Goal: Task Accomplishment & Management: Use online tool/utility

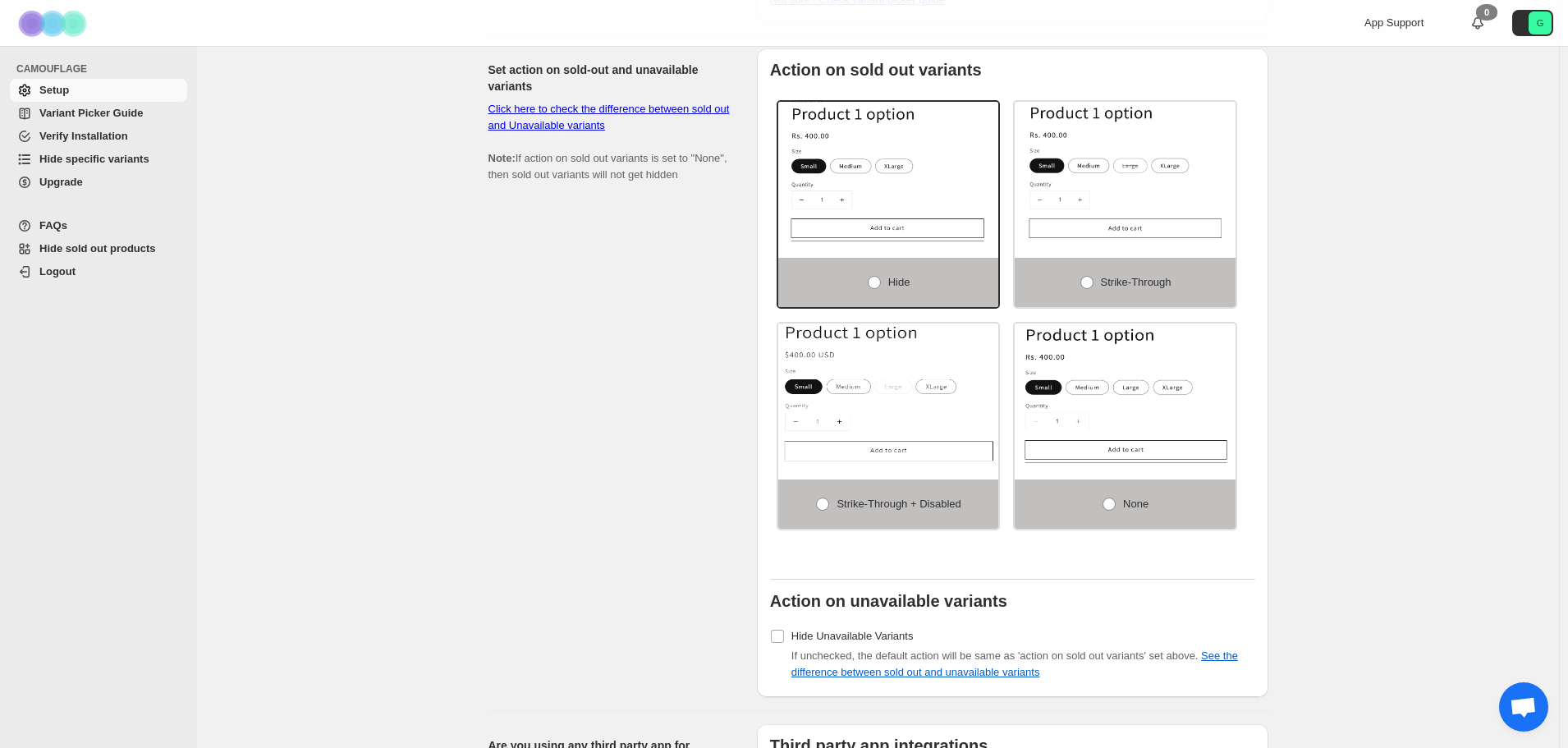
scroll to position [1131, 0]
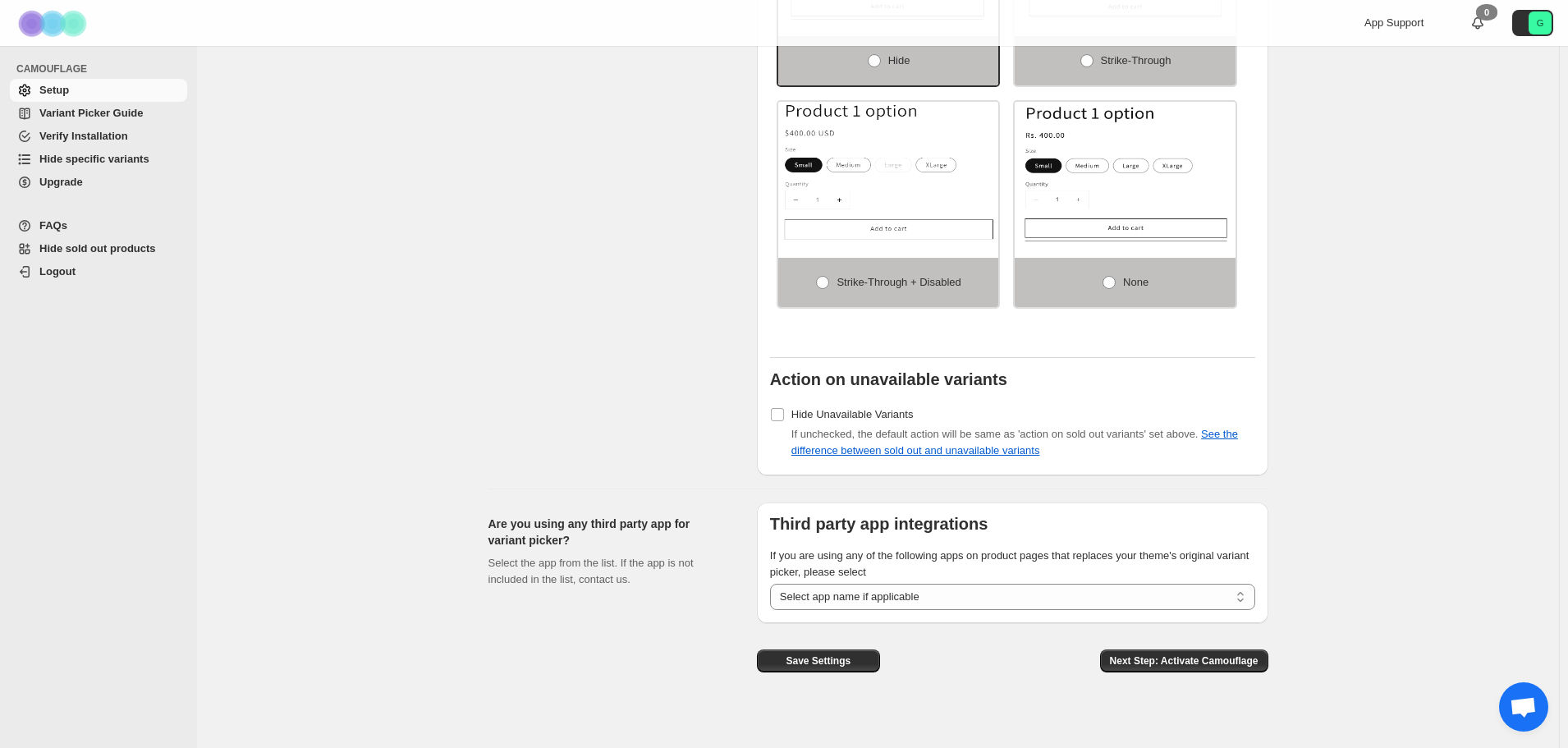
click at [70, 157] on span "Hide specific variants" at bounding box center [95, 159] width 110 height 13
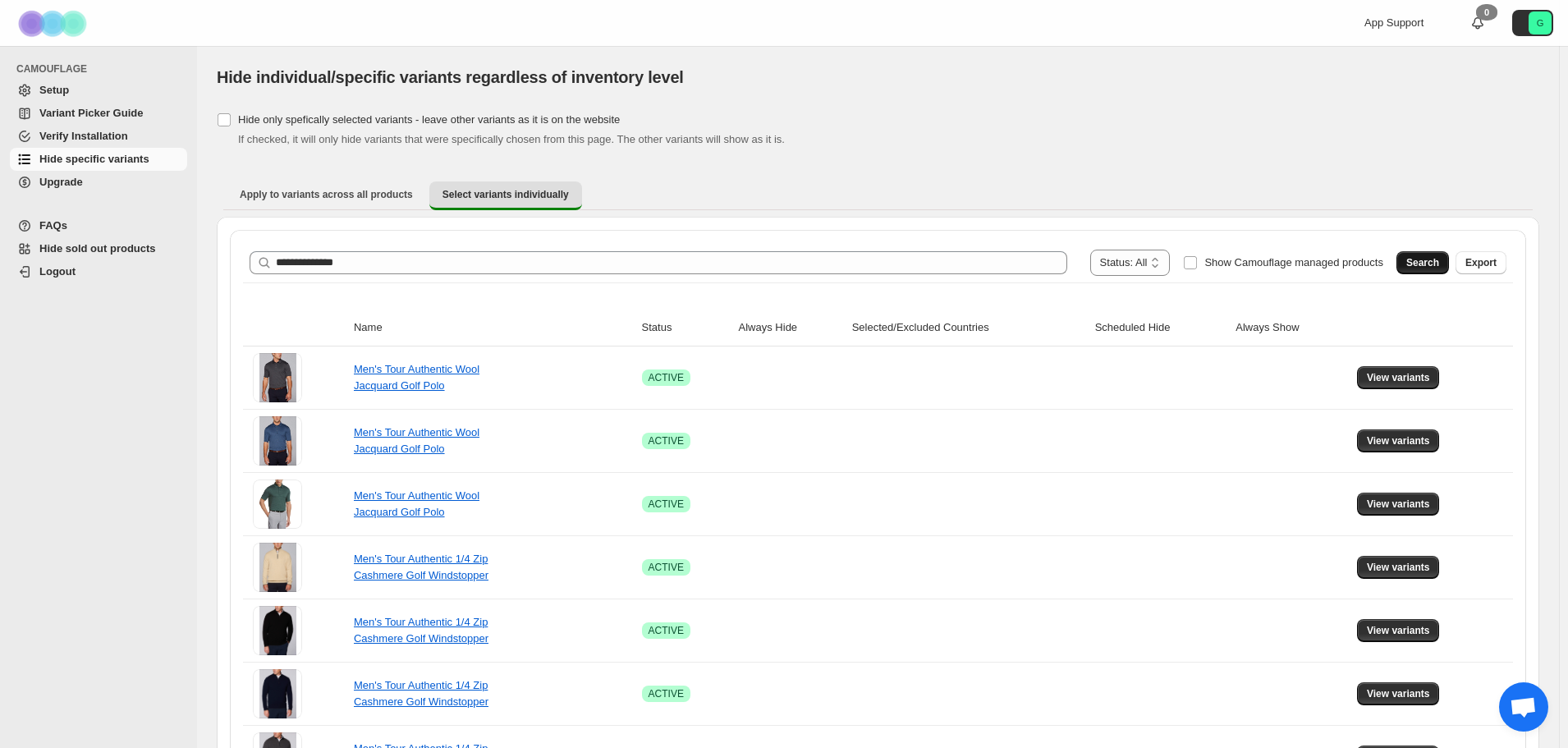
type input "**********"
click at [1433, 261] on span "Search" at bounding box center [1423, 263] width 33 height 14
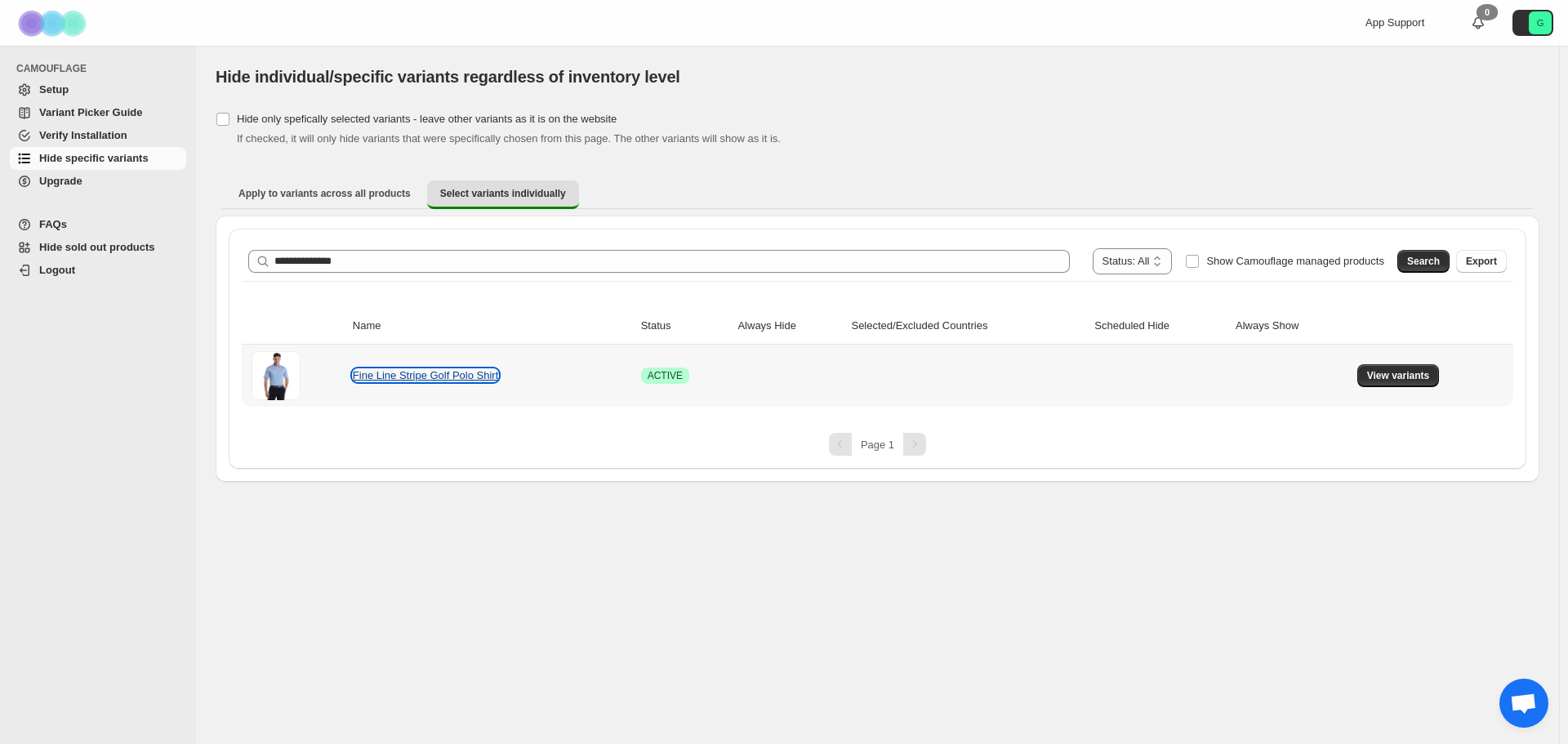
click at [439, 377] on link "Fine Line Stripe Golf Polo Shirt" at bounding box center [425, 375] width 145 height 13
click at [1414, 377] on span "View variants" at bounding box center [1398, 376] width 63 height 13
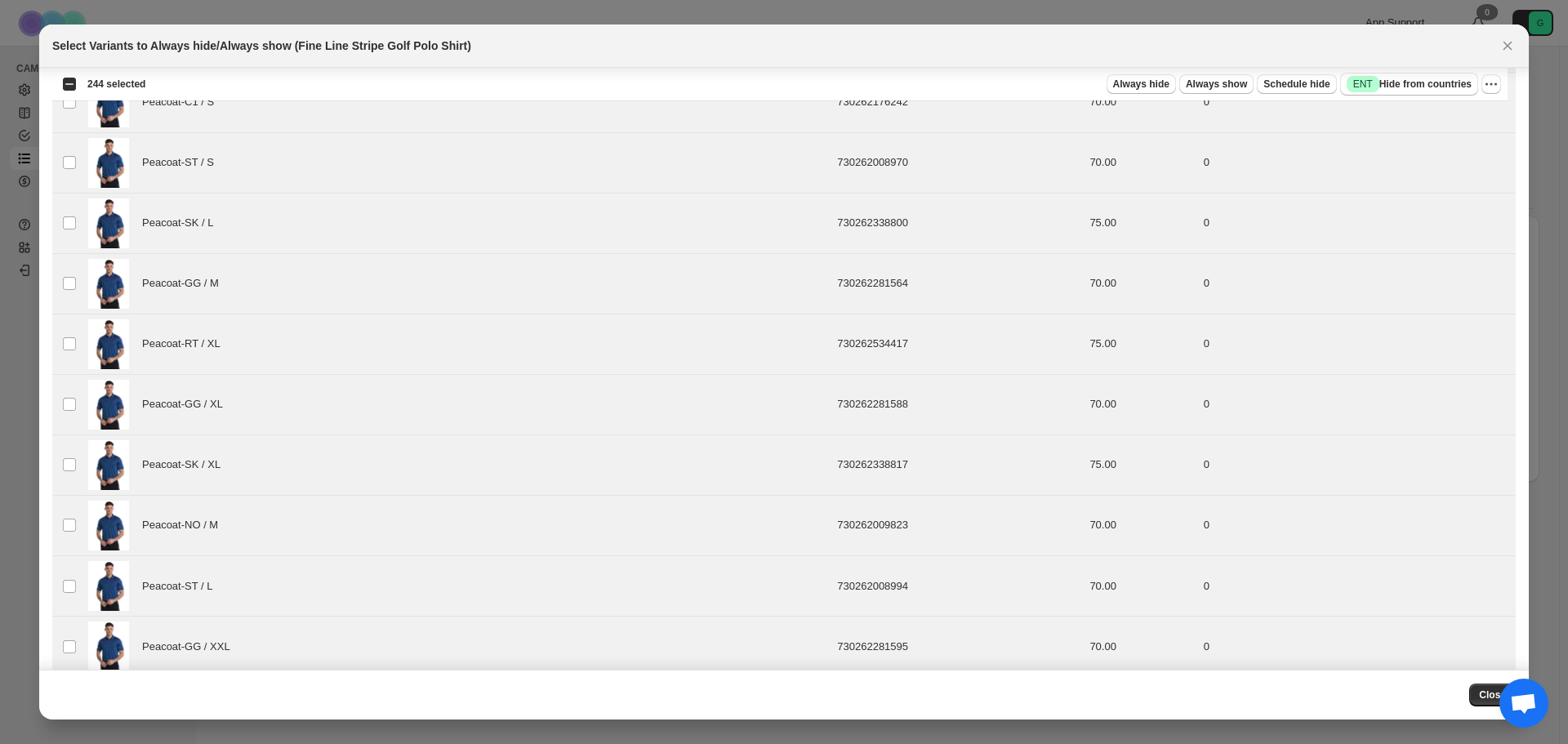
scroll to position [12567, 0]
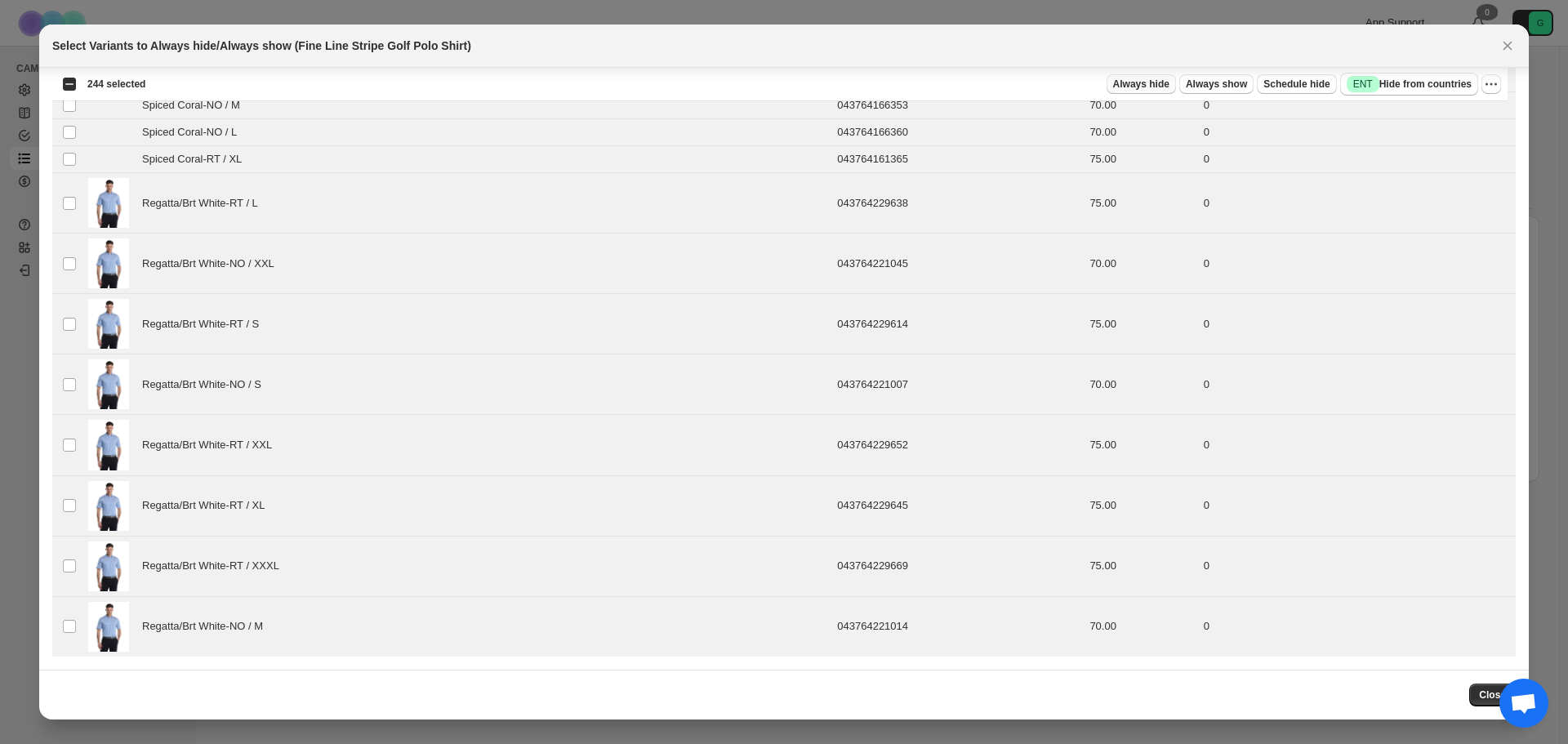
click at [1154, 82] on span "Always hide" at bounding box center [1141, 84] width 56 height 13
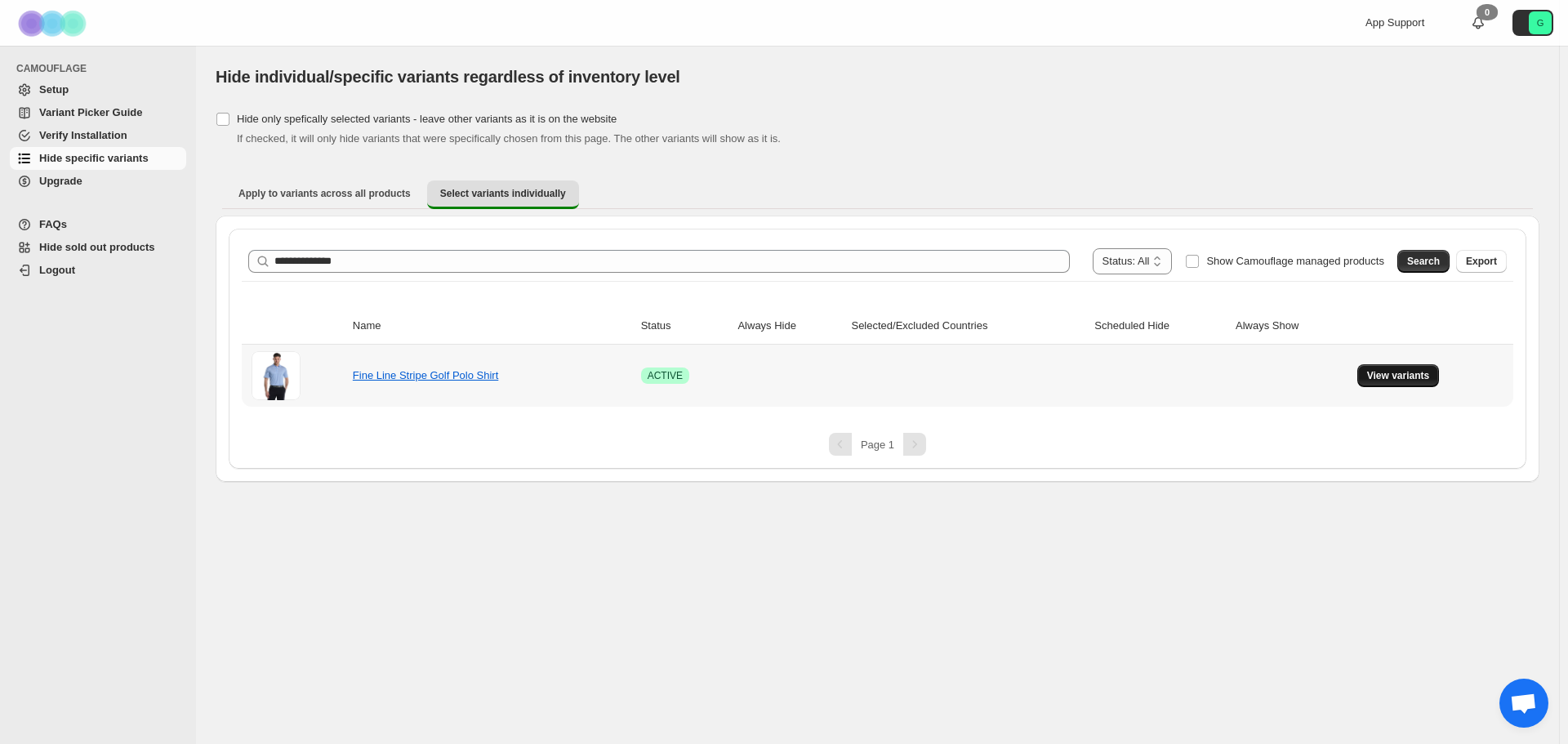
click at [1381, 370] on span "View variants" at bounding box center [1398, 376] width 63 height 13
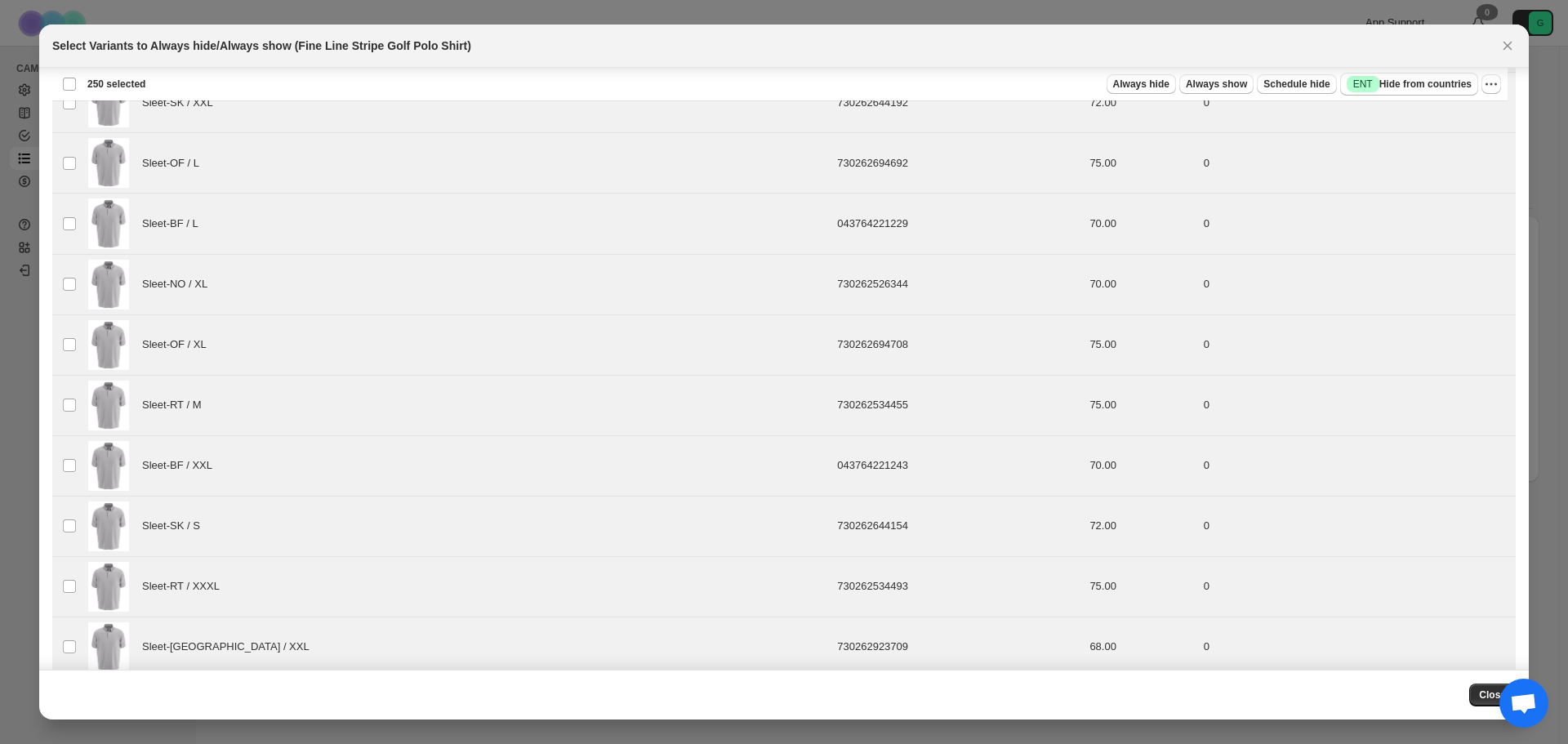
scroll to position [0, 0]
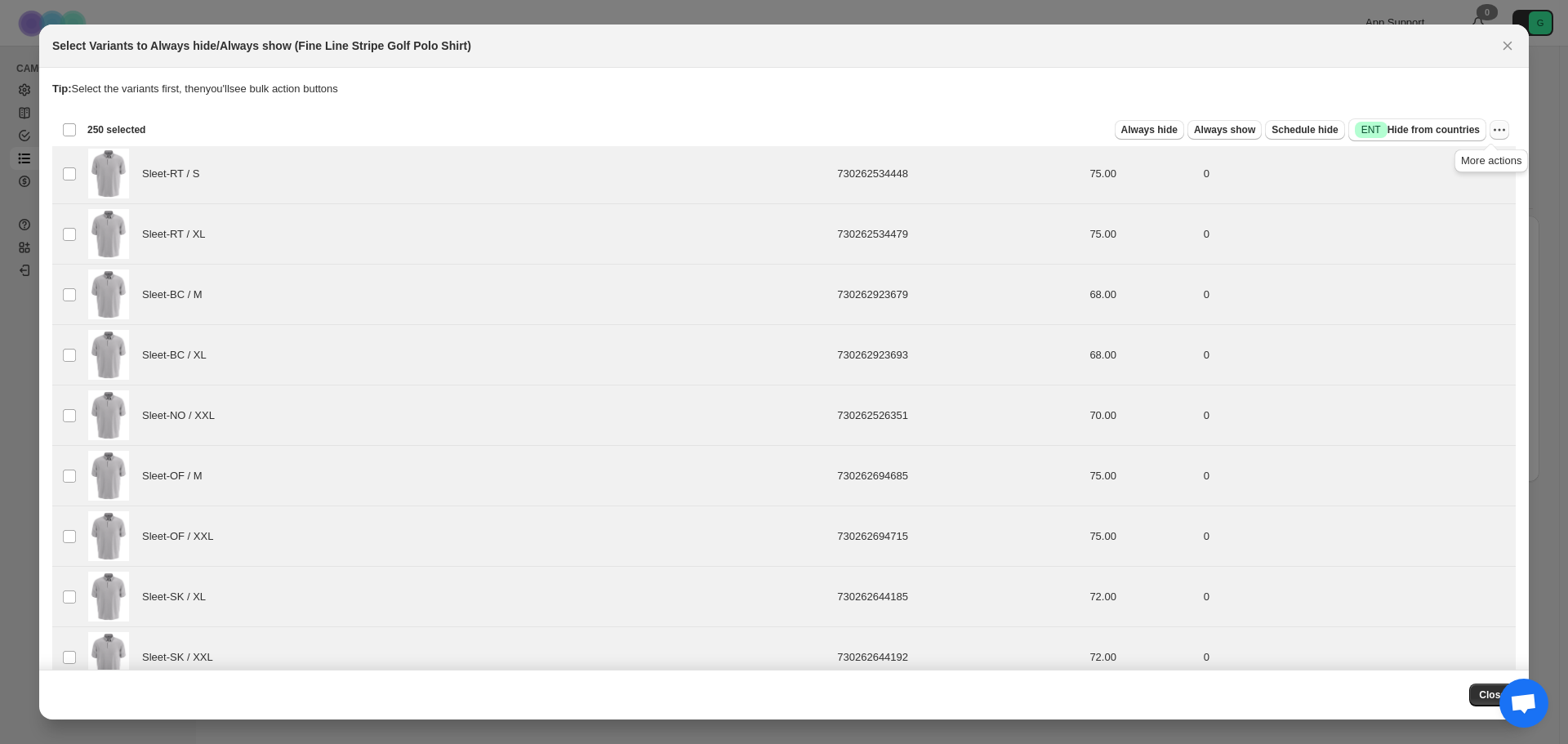
click at [1491, 131] on icon "More actions" at bounding box center [1498, 129] width 16 height 16
click at [969, 99] on div "Tip: Select the variants first, then you'll see bulk action buttons" at bounding box center [784, 97] width 1463 height 33
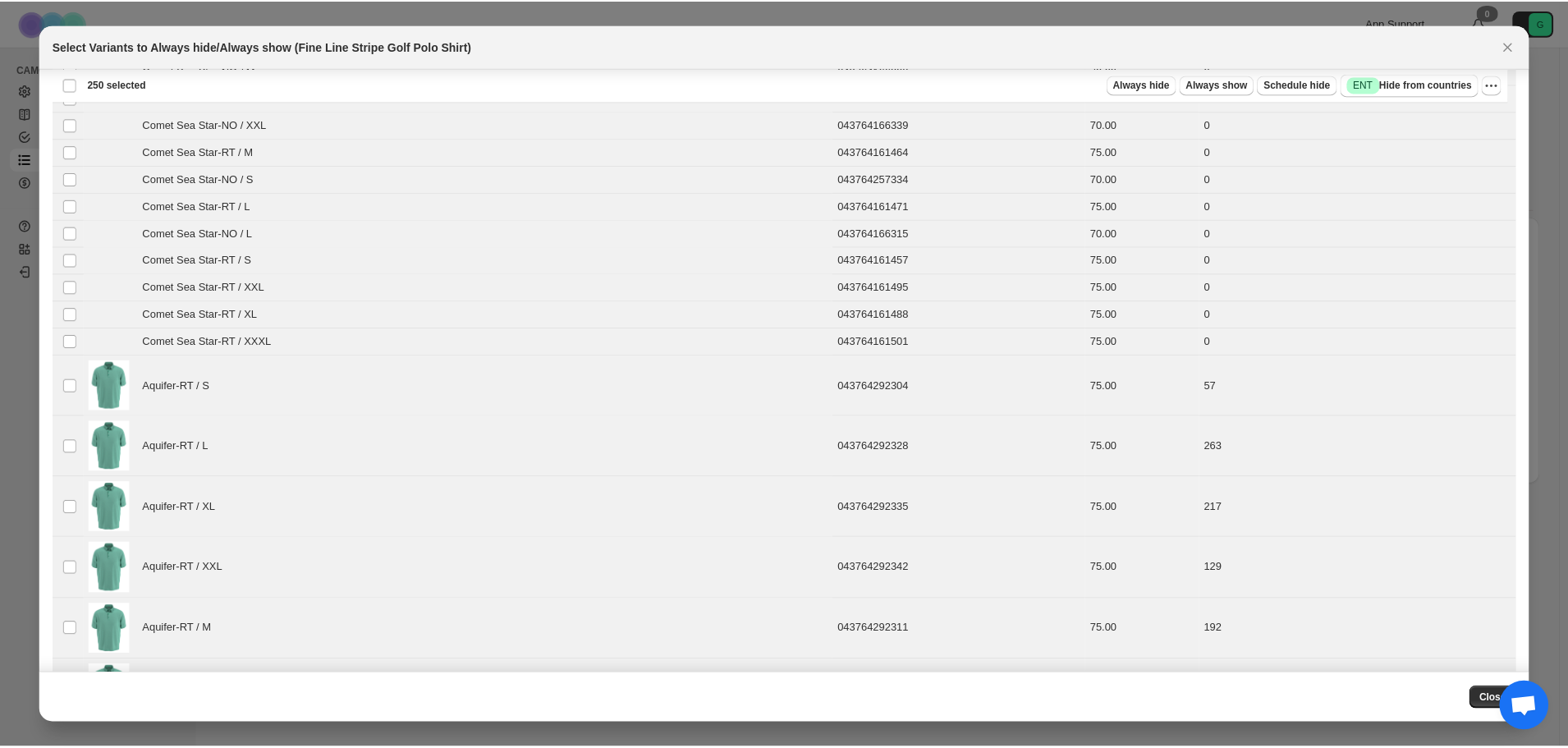
scroll to position [1888, 0]
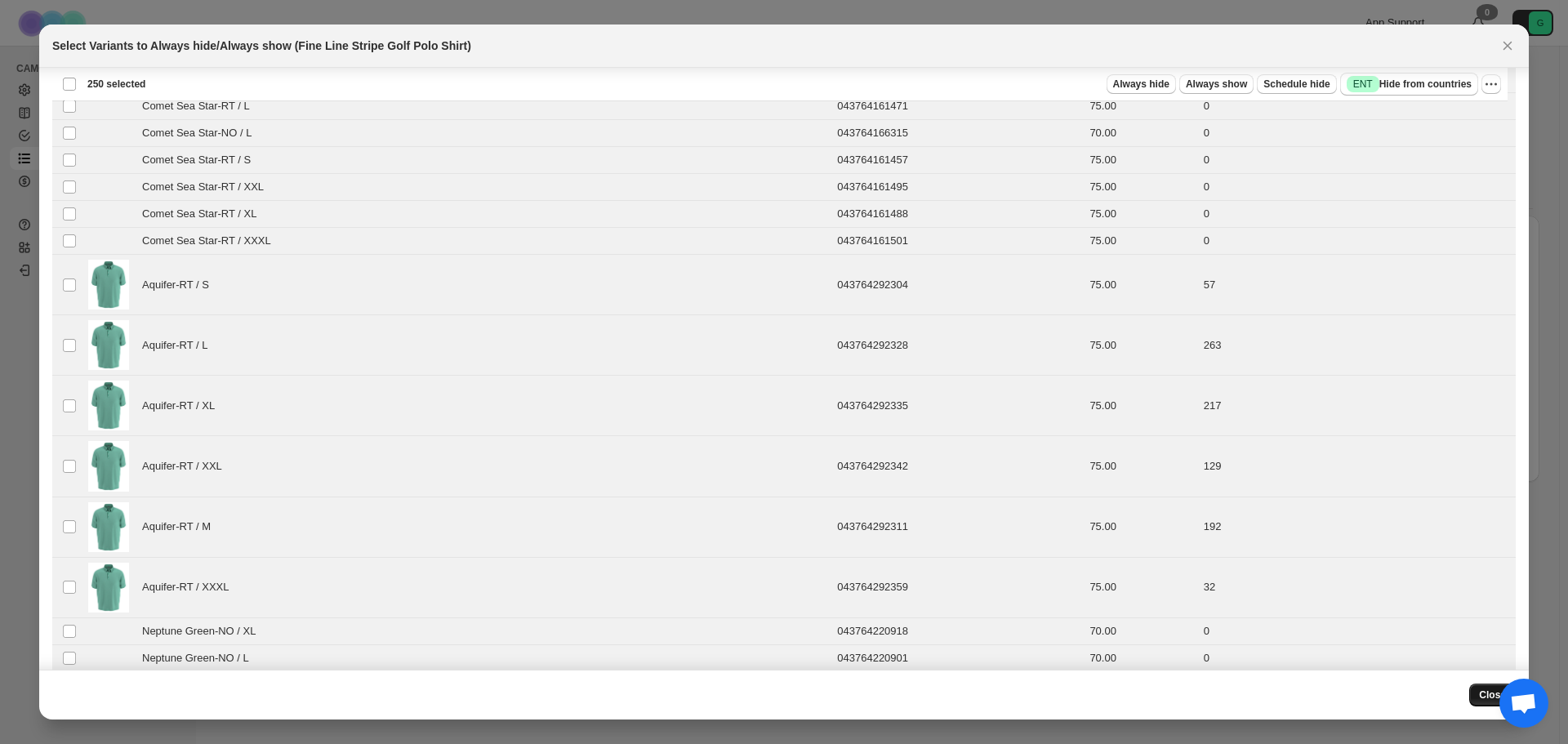
click at [1476, 695] on button "Close" at bounding box center [1491, 694] width 46 height 23
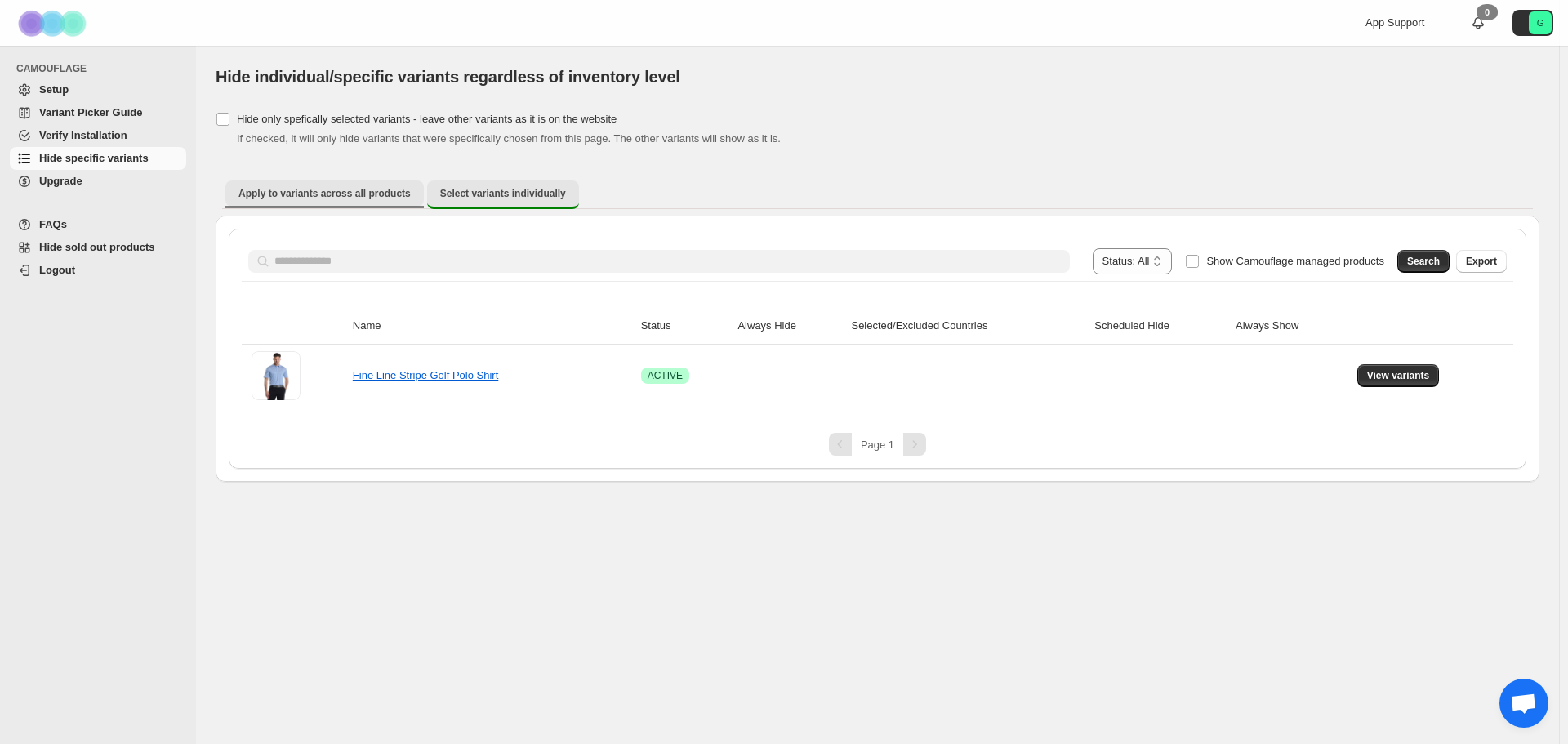
click at [325, 182] on button "Apply to variants across all products" at bounding box center [325, 193] width 198 height 26
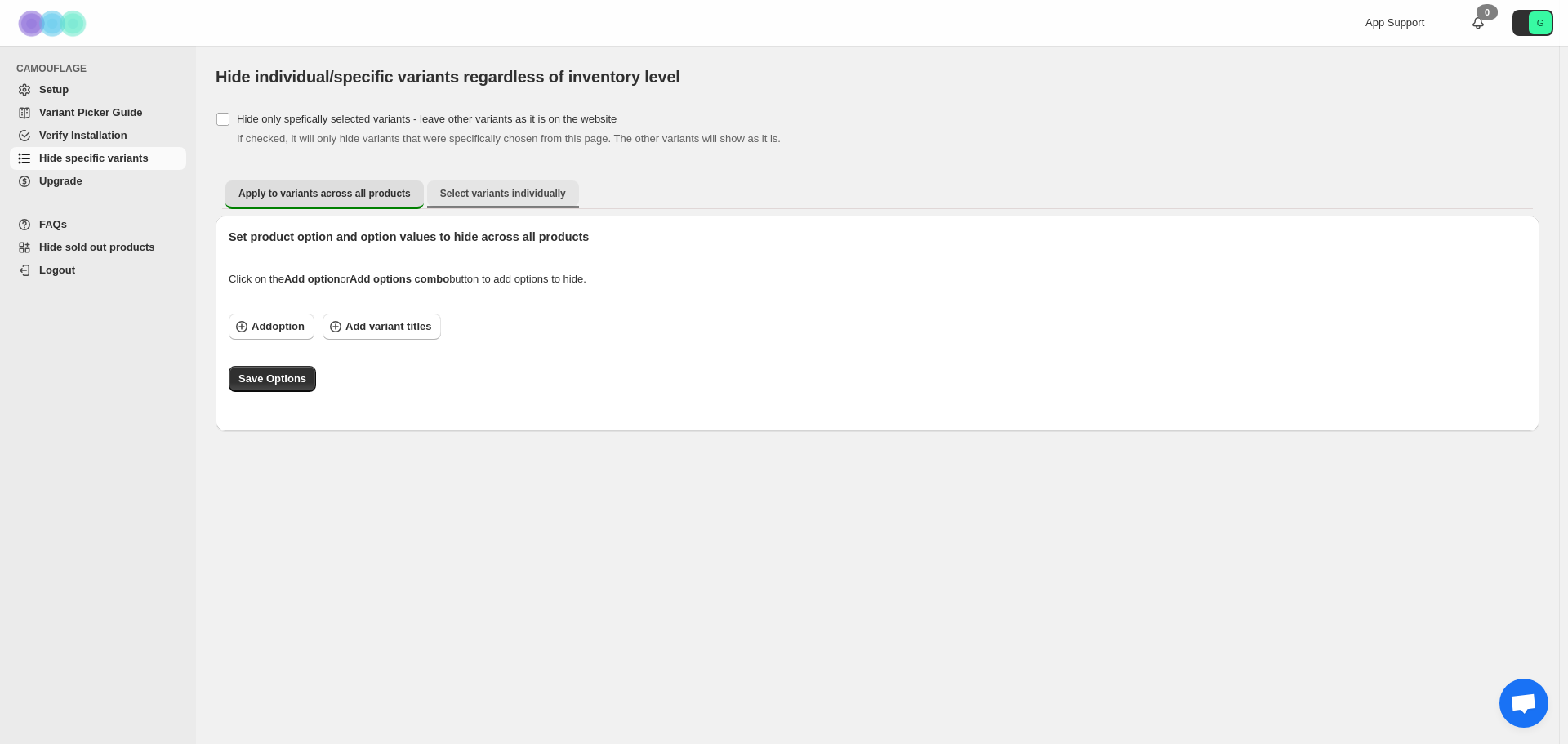
click at [467, 187] on span "Select variants individually" at bounding box center [503, 193] width 126 height 13
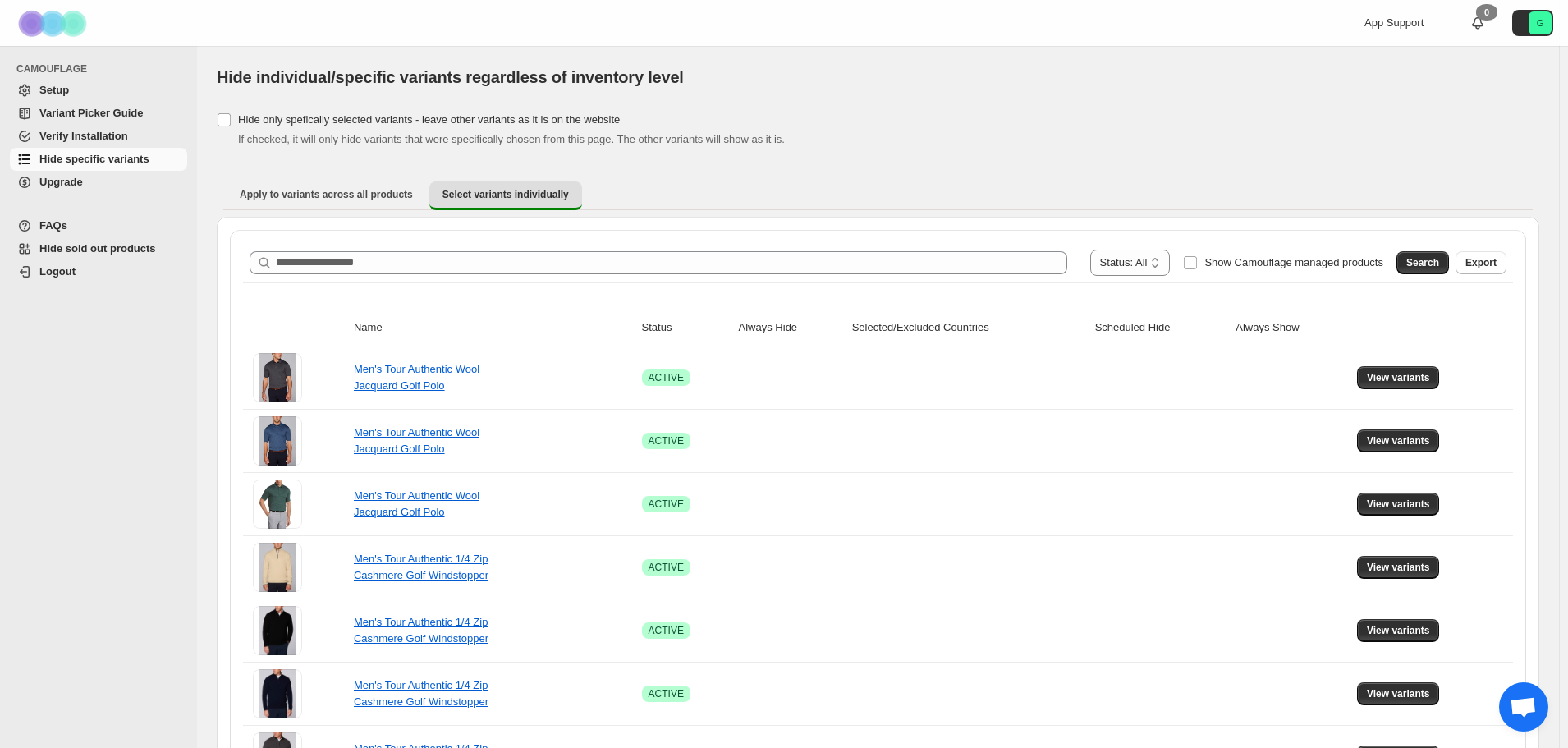
click at [99, 252] on span "Hide sold out products" at bounding box center [98, 248] width 117 height 13
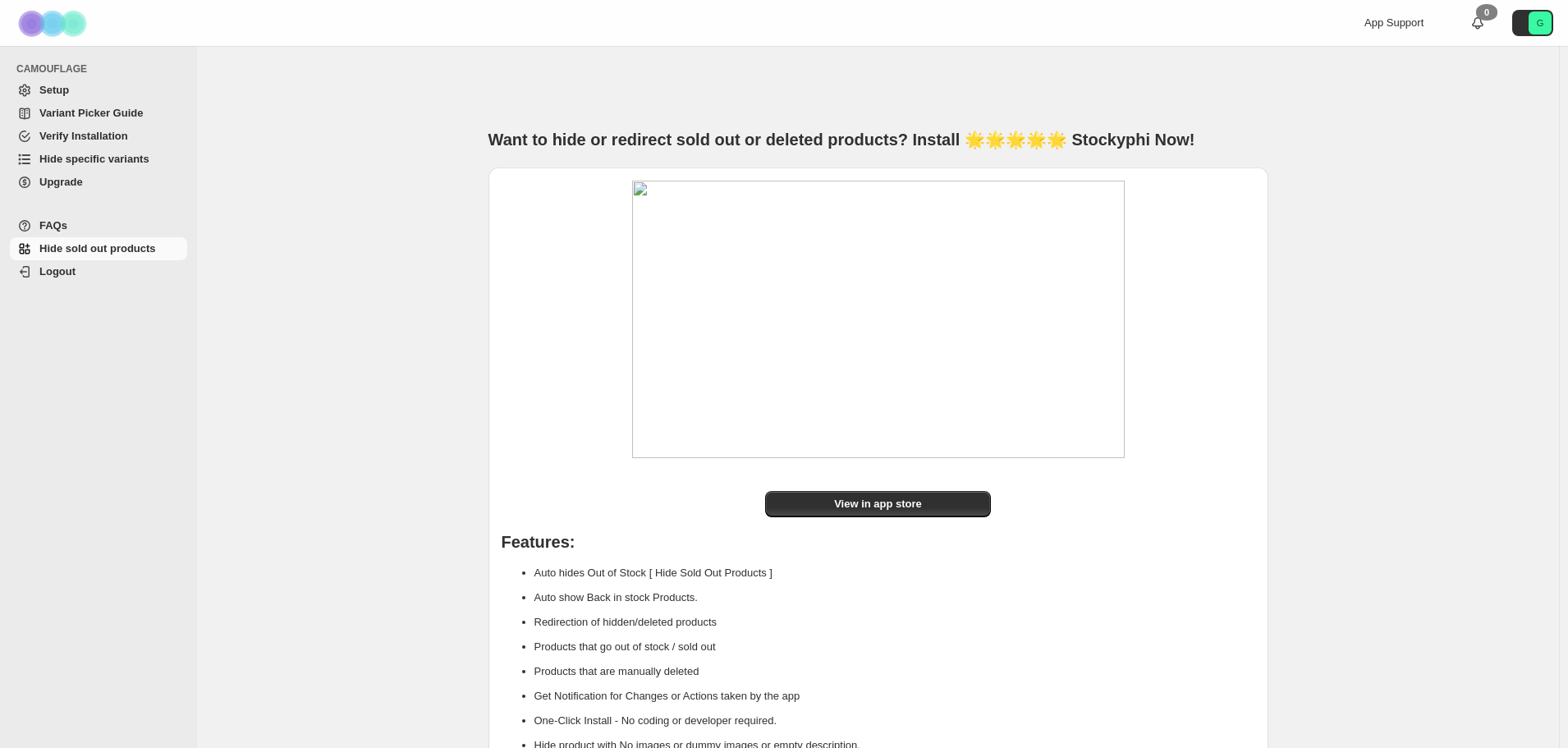
click at [51, 85] on span "Setup" at bounding box center [54, 90] width 30 height 13
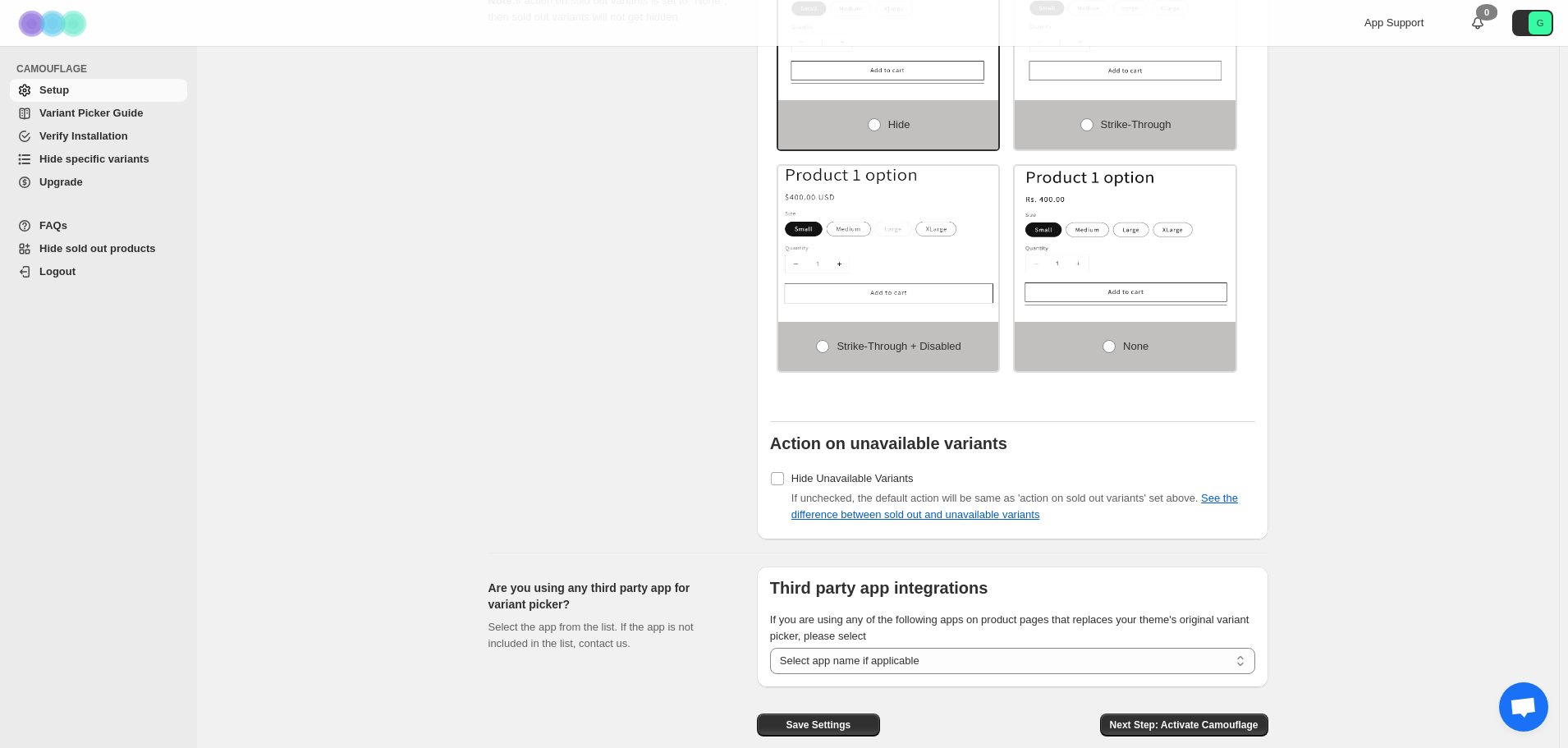
scroll to position [1131, 0]
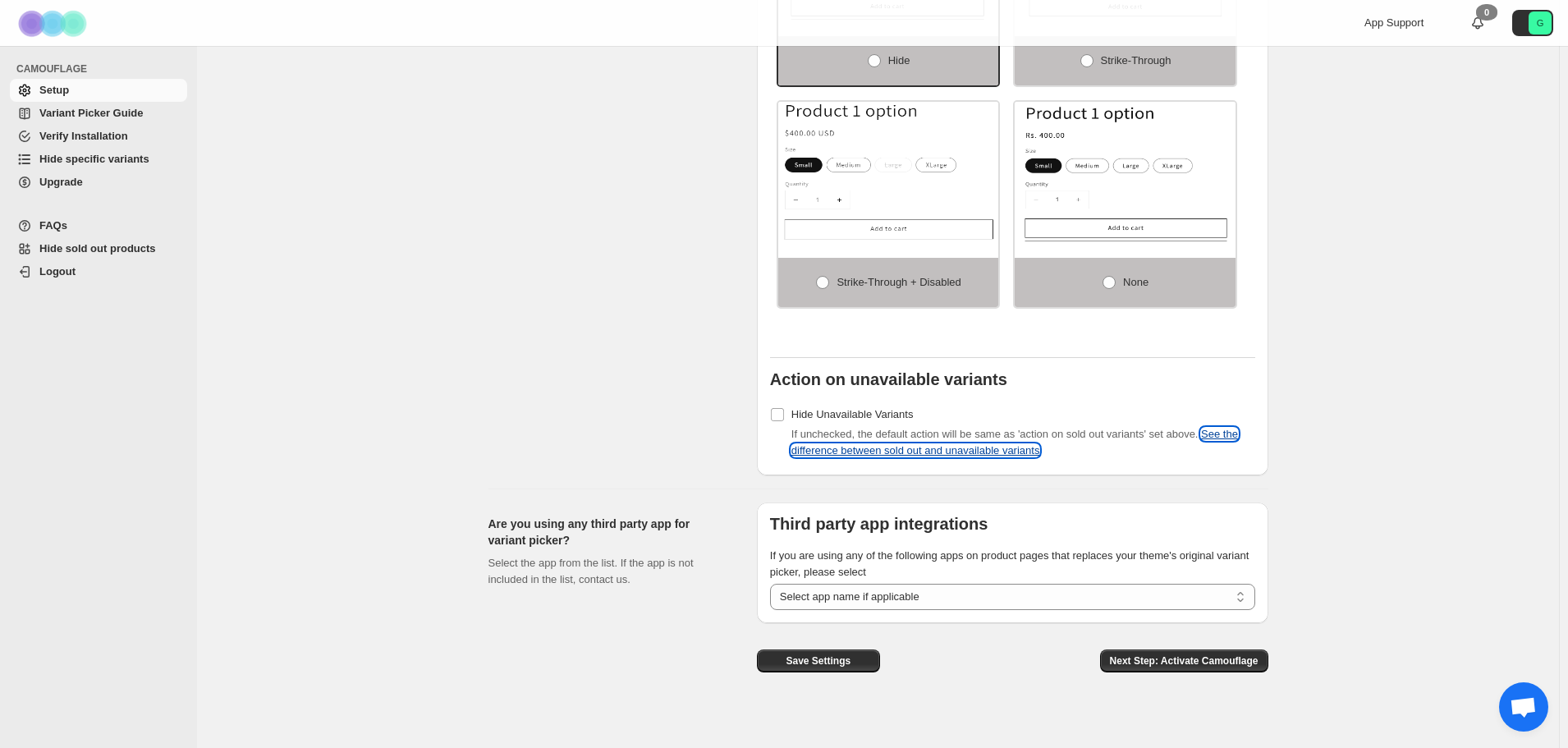
click at [1225, 428] on link "See the difference between sold out and unavailable variants" at bounding box center [1014, 442] width 446 height 29
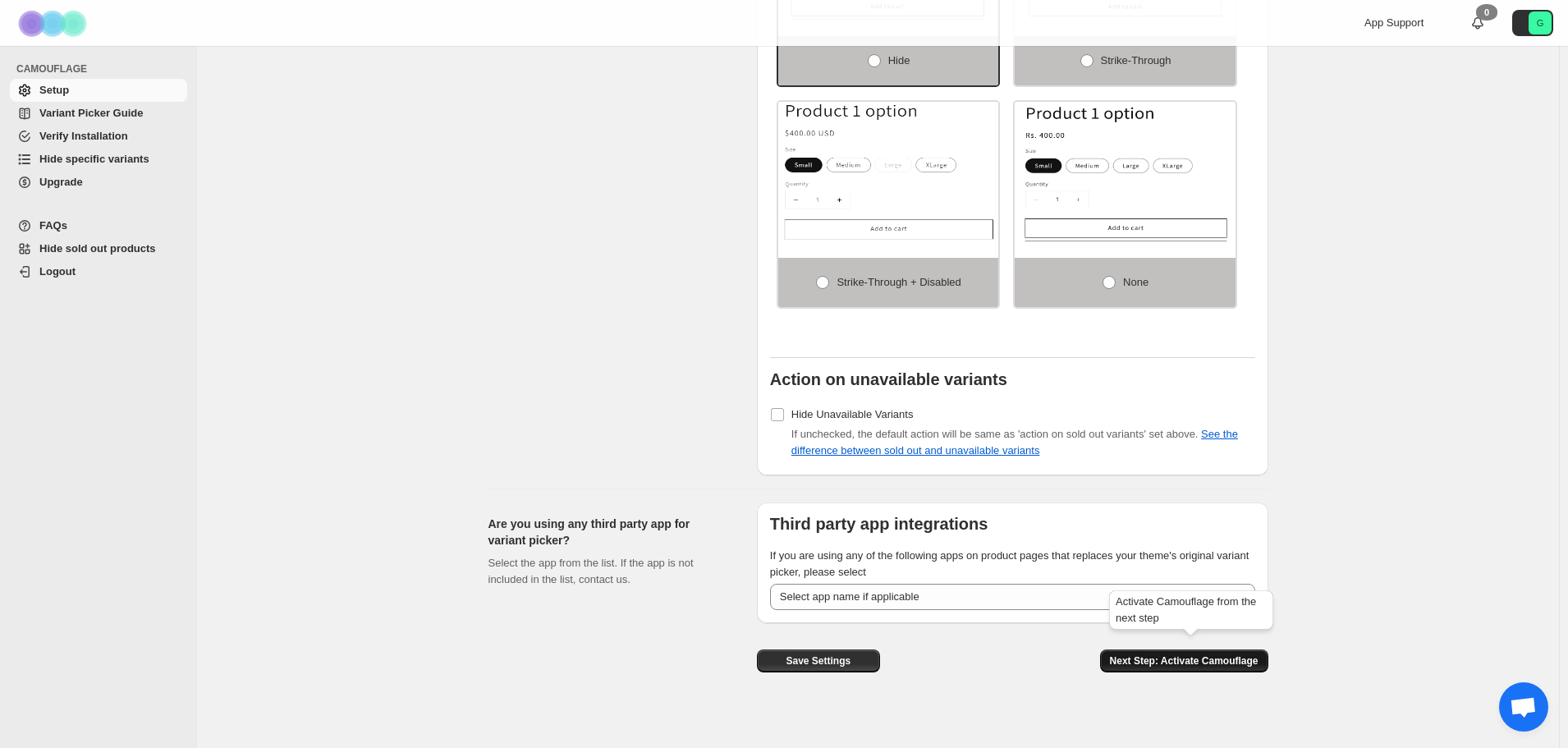
click at [1197, 654] on span "Next Step: Activate Camouflage" at bounding box center [1184, 661] width 149 height 14
select select "**********"
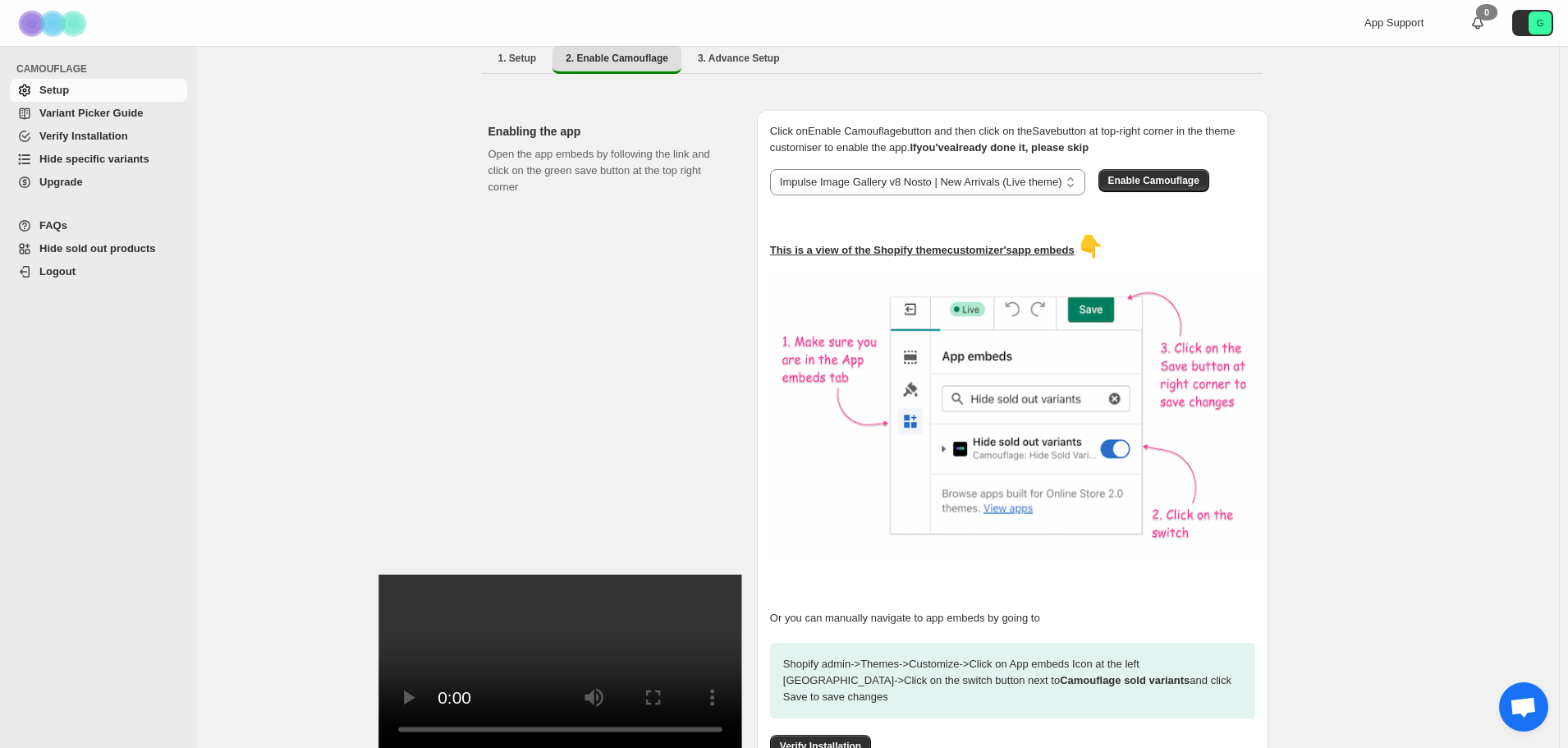
scroll to position [60, 0]
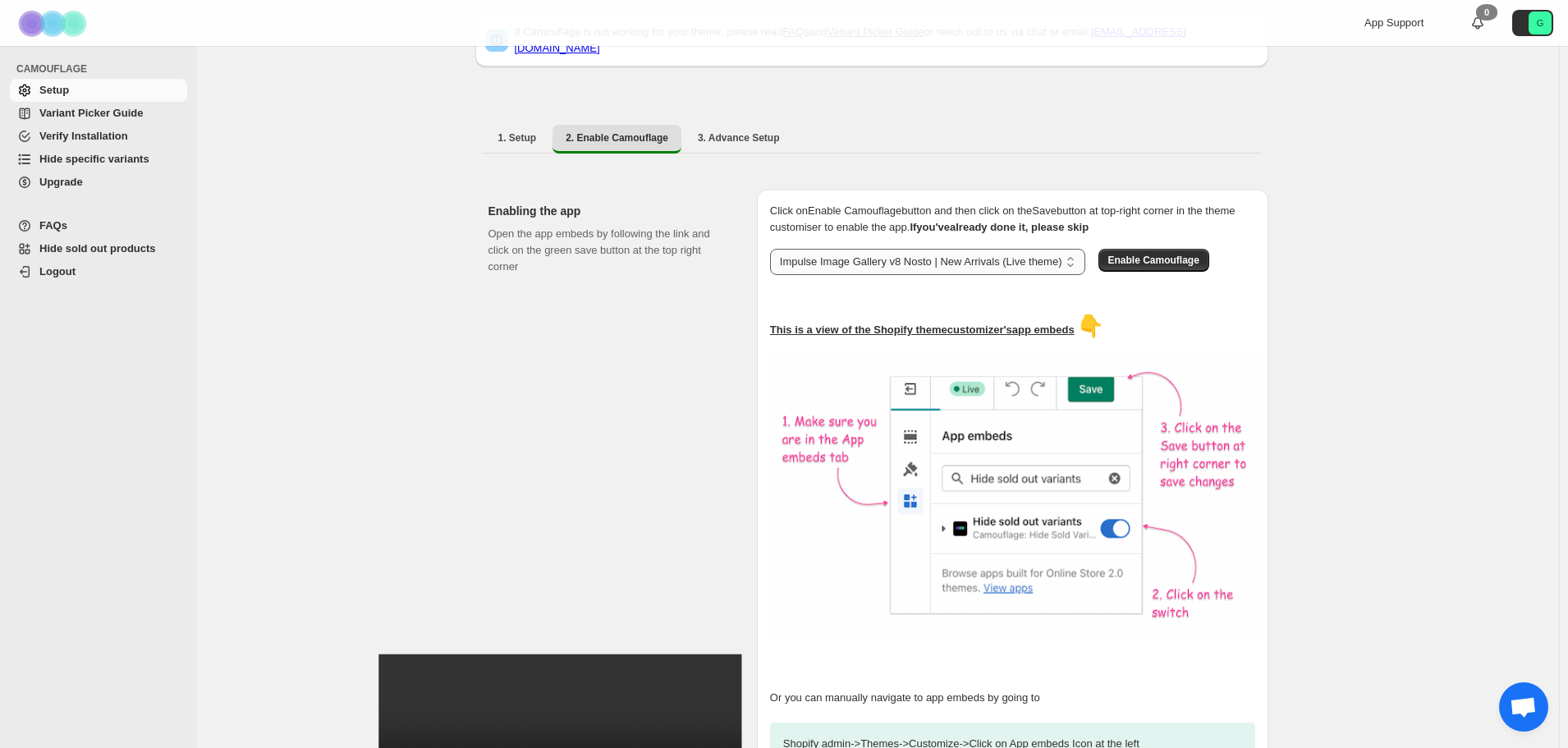
click at [1029, 248] on select "**********" at bounding box center [927, 261] width 315 height 26
click at [1386, 432] on div "**********" at bounding box center [877, 462] width 1362 height 953
click at [1168, 254] on span "Enable Camouflage" at bounding box center [1154, 260] width 91 height 14
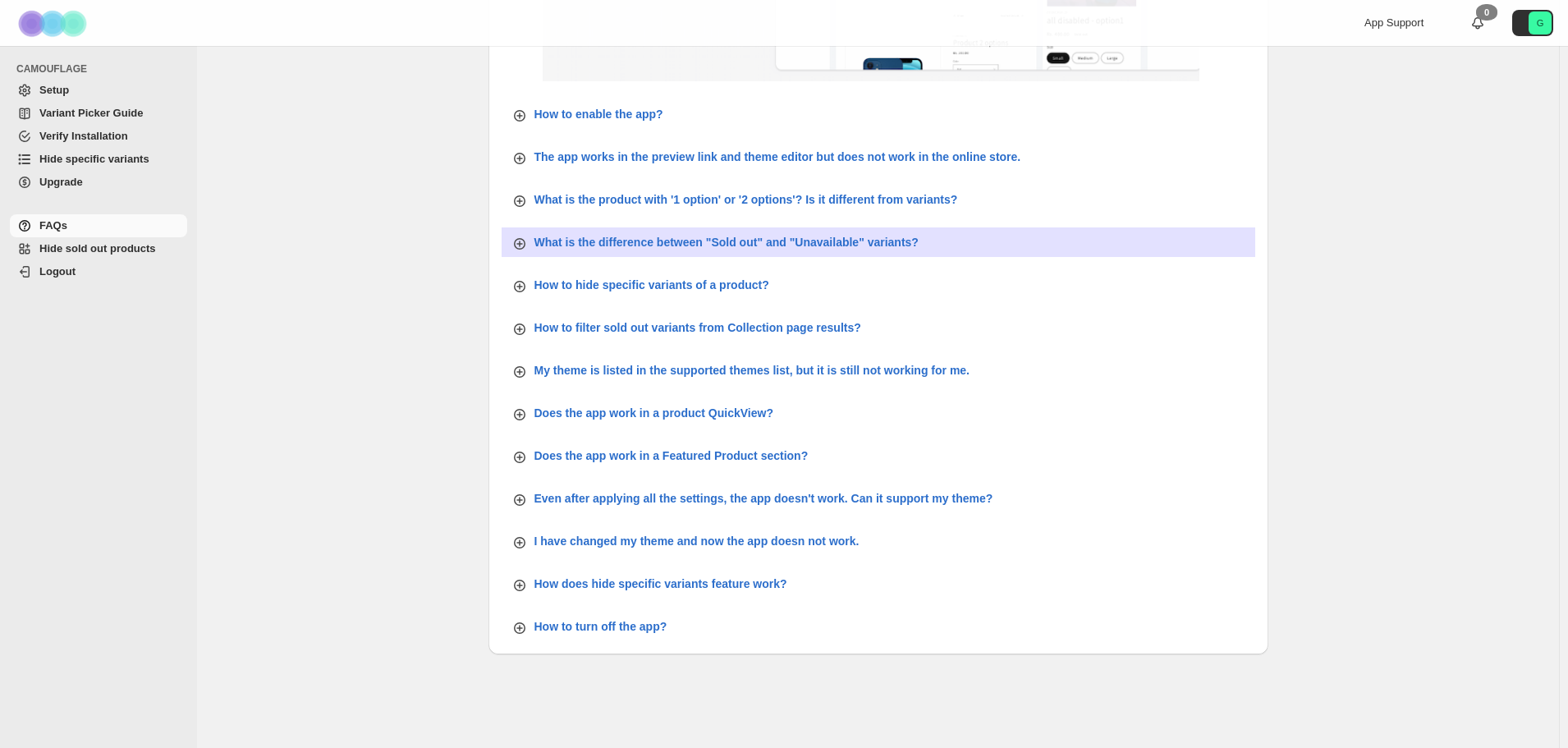
scroll to position [499, 0]
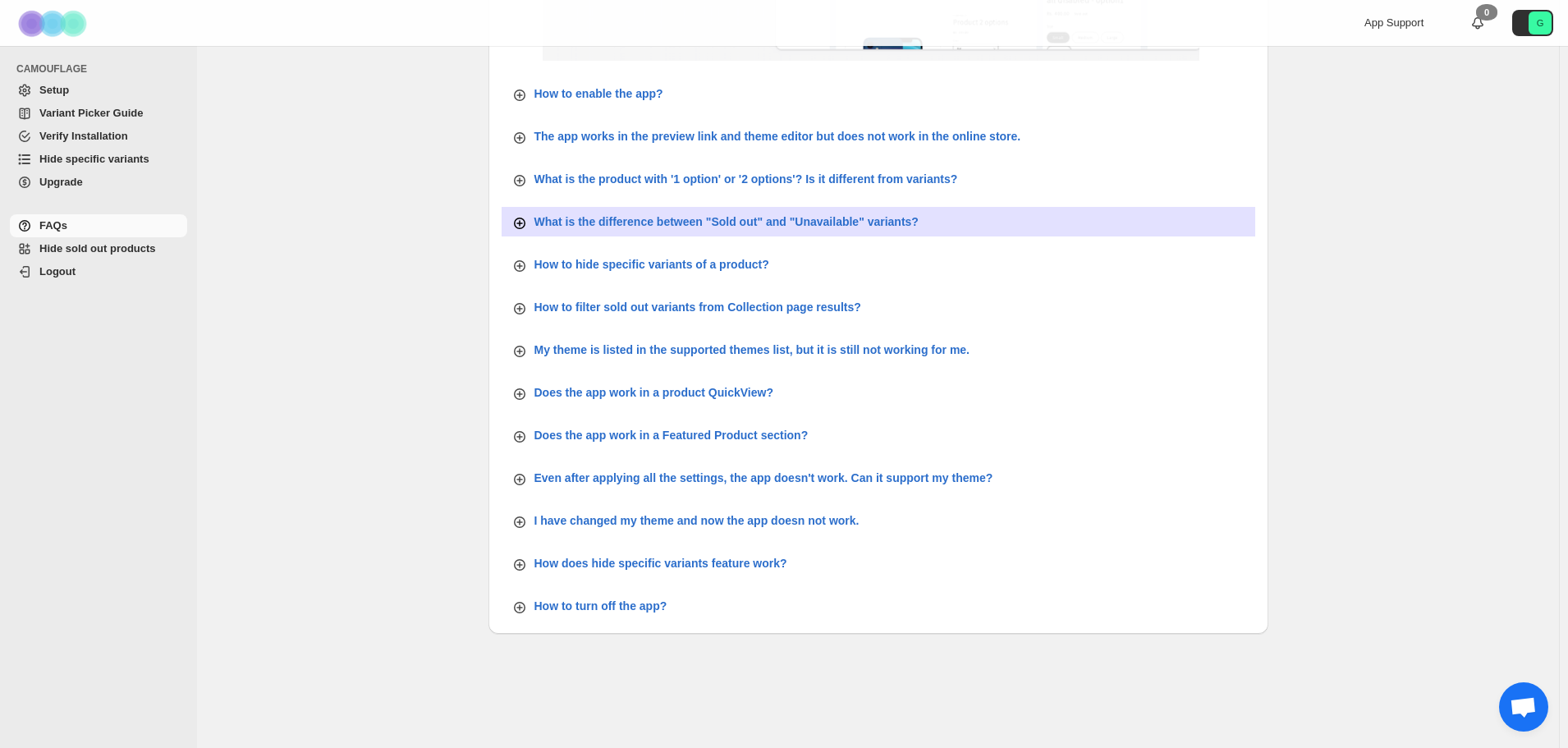
click at [520, 221] on icon "button" at bounding box center [519, 222] width 16 height 16
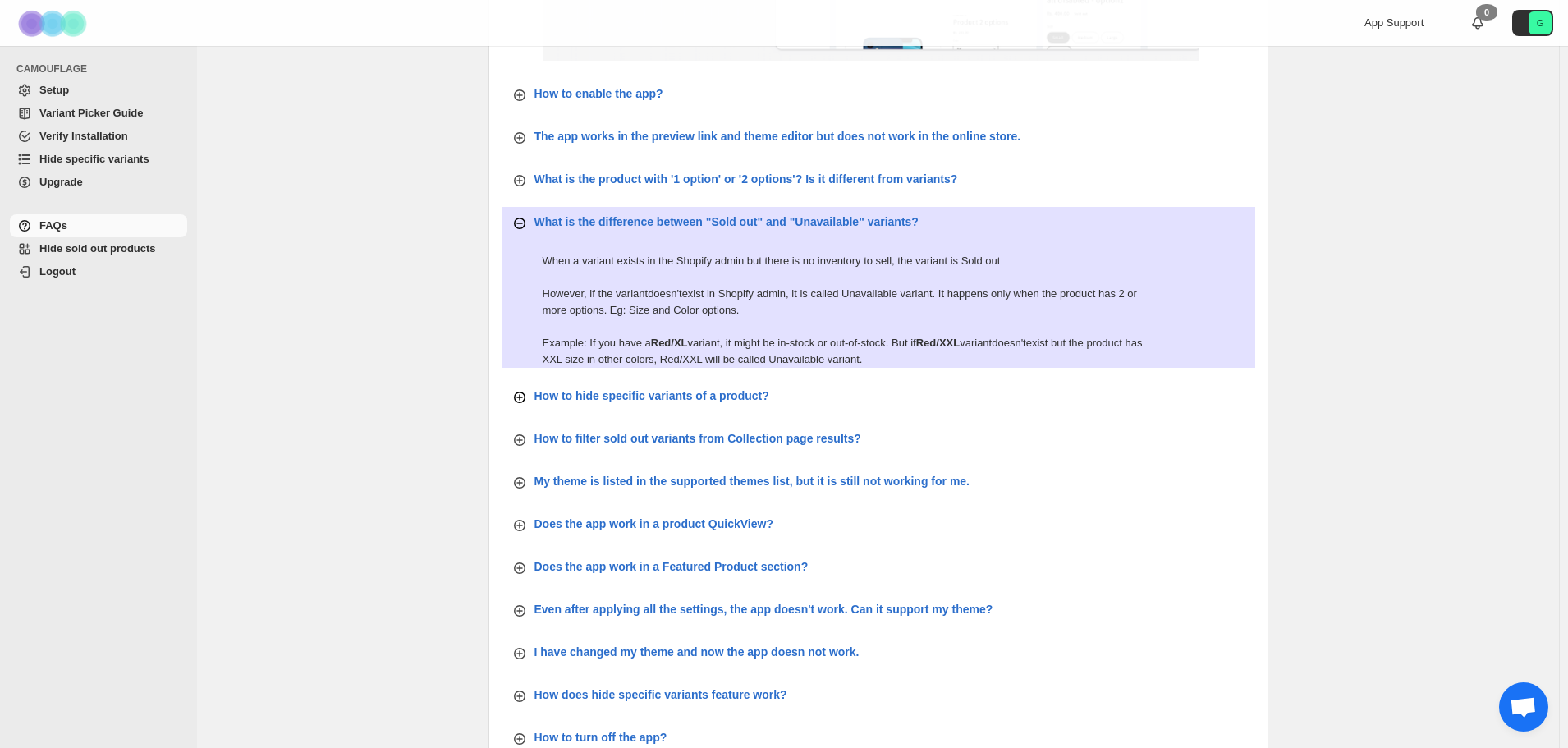
click at [580, 390] on p "How to hide specific variants of a product?" at bounding box center [652, 395] width 235 height 16
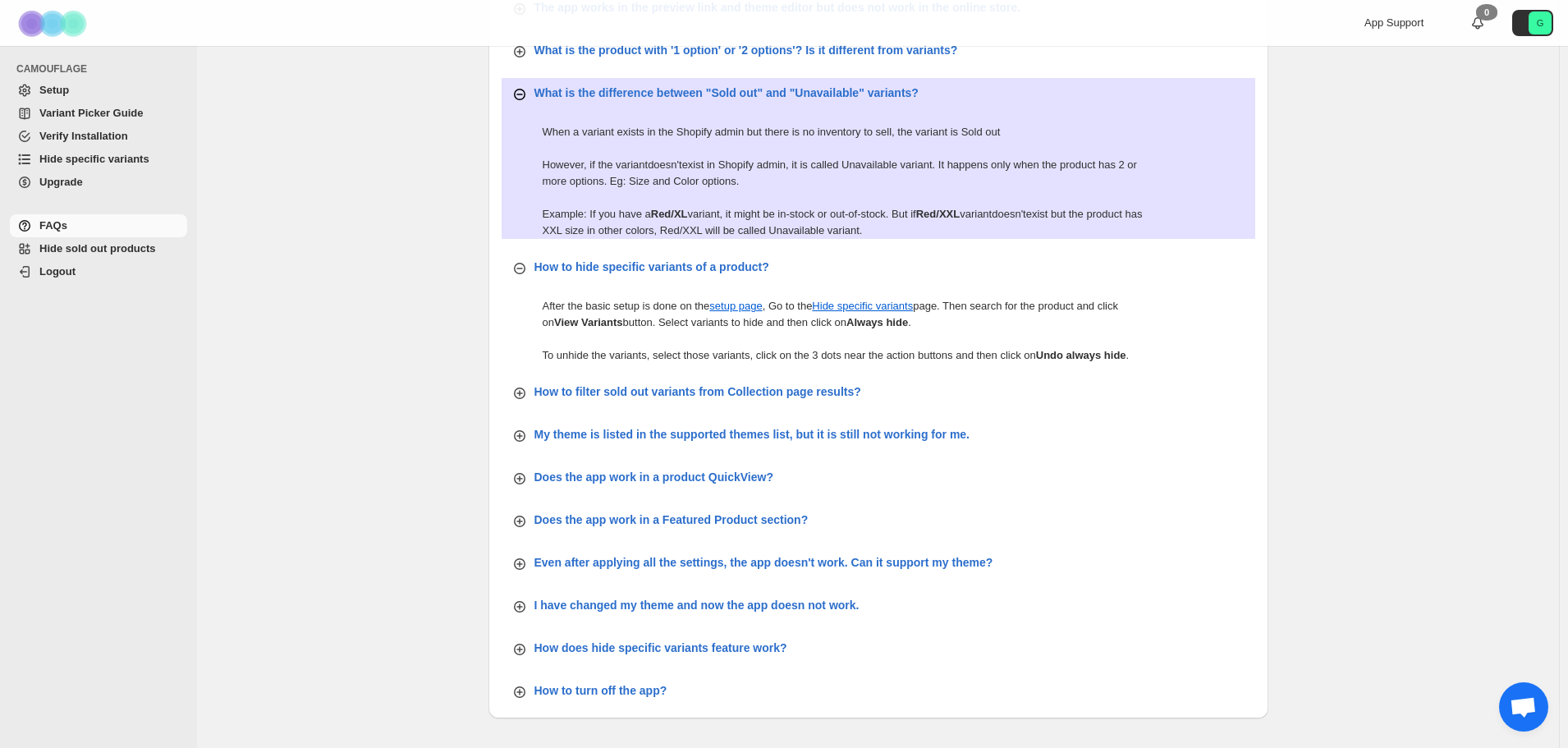
scroll to position [663, 0]
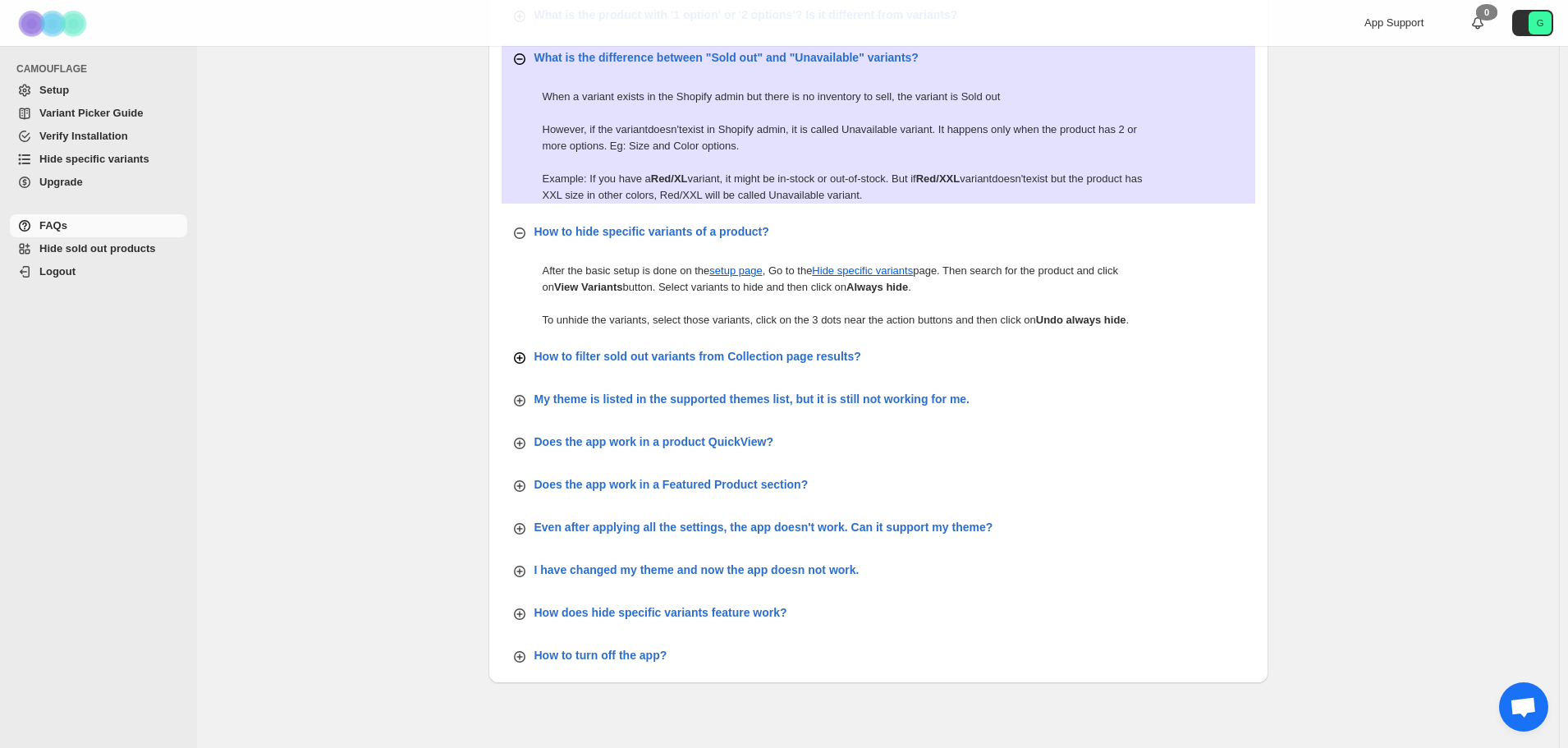
click at [624, 352] on p "How to filter sold out variants from Collection page results?" at bounding box center [697, 356] width 327 height 16
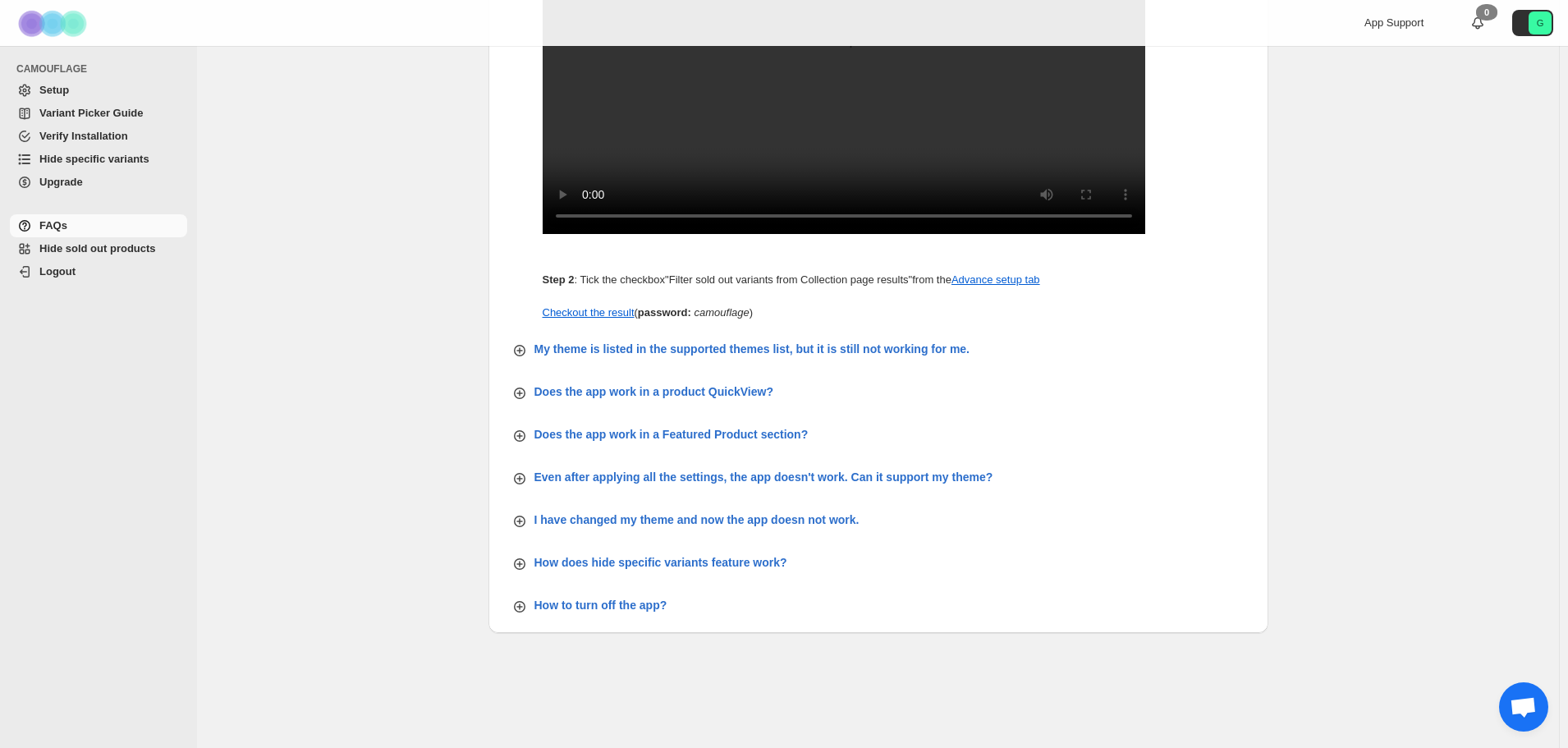
scroll to position [1566, 0]
click at [704, 571] on p "How does hide specific variants feature work?" at bounding box center [660, 562] width 253 height 16
